Goal: Information Seeking & Learning: Learn about a topic

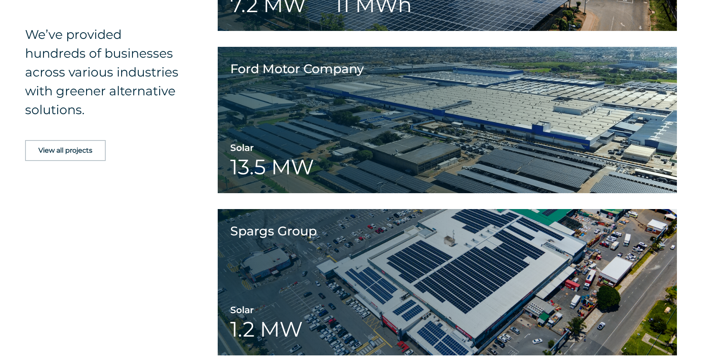
scroll to position [1228, 0]
